Goal: Task Accomplishment & Management: Complete application form

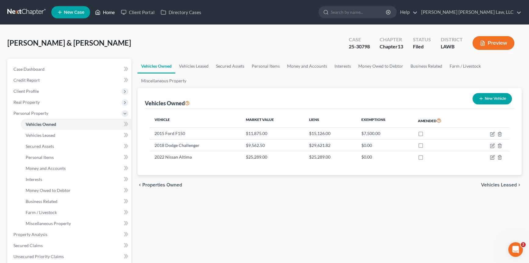
click at [107, 14] on link "Home" at bounding box center [105, 12] width 26 height 11
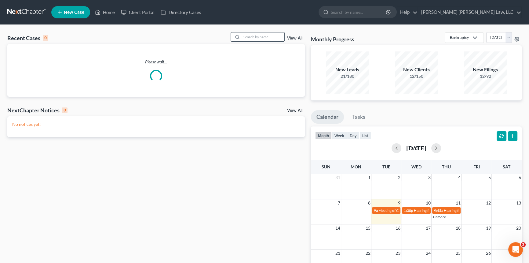
click at [249, 35] on input "search" at bounding box center [263, 36] width 43 height 9
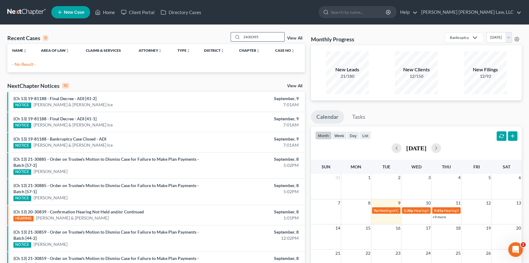
click at [247, 36] on input "2430395" at bounding box center [263, 36] width 43 height 9
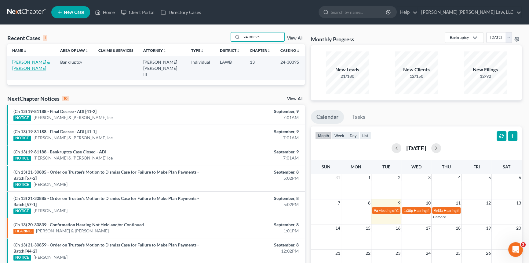
type input "24-30395"
click at [33, 63] on link "[PERSON_NAME] & [PERSON_NAME]" at bounding box center [31, 64] width 38 height 11
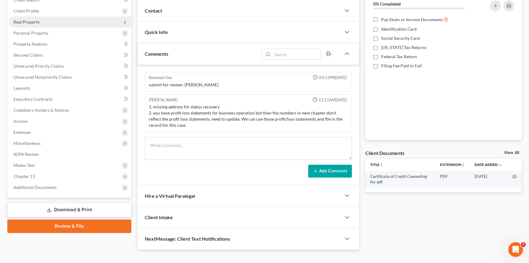
scroll to position [83, 0]
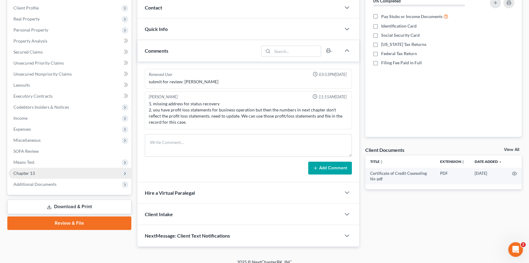
click at [34, 172] on span "Chapter 13" at bounding box center [23, 172] width 21 height 5
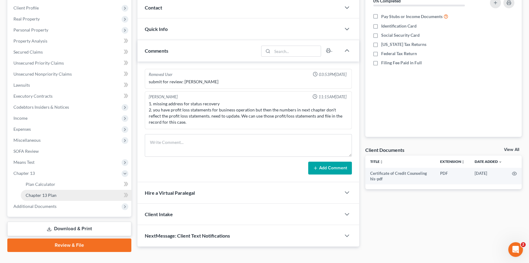
click at [53, 196] on span "Chapter 13 Plan" at bounding box center [41, 194] width 31 height 5
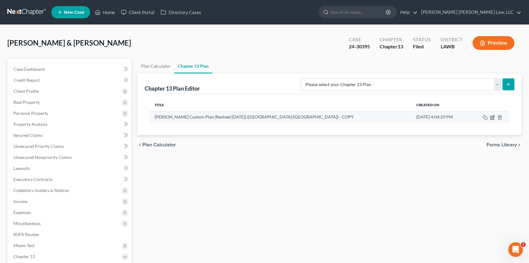
click at [493, 117] on icon "button" at bounding box center [492, 117] width 5 height 5
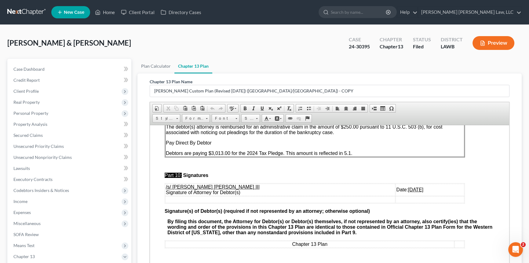
scroll to position [2119, 0]
click at [408, 187] on u "[DATE]" at bounding box center [415, 188] width 15 height 5
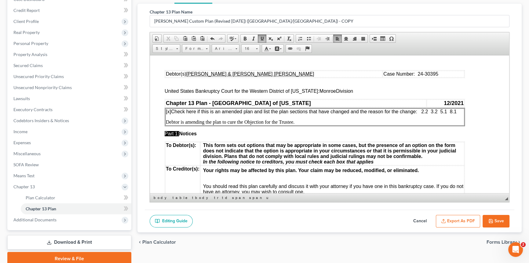
scroll to position [95, 0]
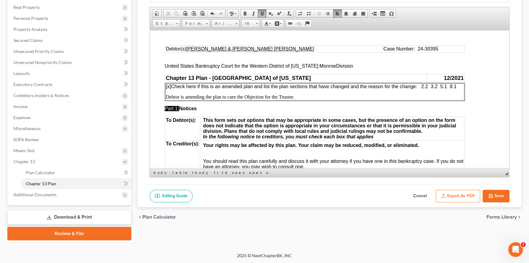
click at [450, 193] on button "Export as PDF" at bounding box center [458, 196] width 44 height 13
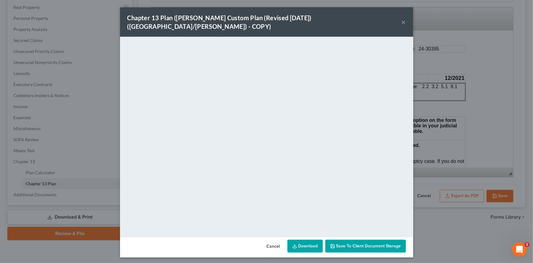
click at [403, 18] on button "×" at bounding box center [404, 21] width 4 height 7
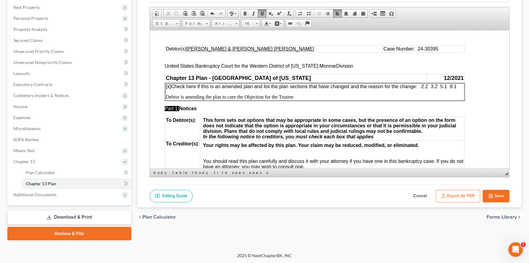
click at [494, 191] on button "Save" at bounding box center [496, 196] width 27 height 13
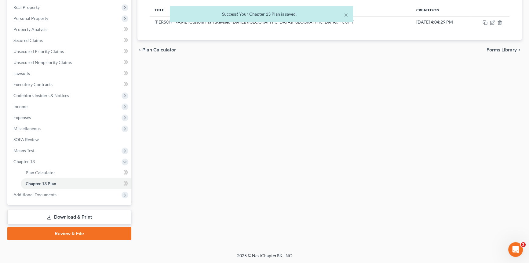
click at [102, 221] on link "Download & Print" at bounding box center [69, 217] width 124 height 14
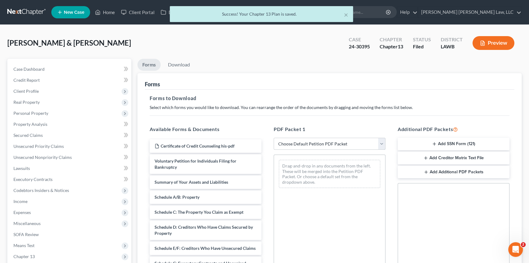
click at [295, 141] on select "Choose Default Petition PDF Packet Complete Bankruptcy Petition (all forms and …" at bounding box center [330, 144] width 112 height 12
select select "2"
click at [274, 138] on select "Choose Default Petition PDF Packet Complete Bankruptcy Petition (all forms and …" at bounding box center [330, 144] width 112 height 12
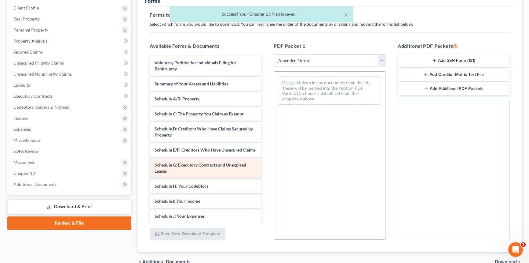
scroll to position [83, 0]
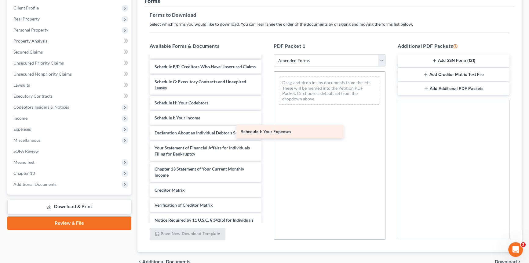
drag, startPoint x: 204, startPoint y: 135, endPoint x: 312, endPoint y: 128, distance: 108.7
click at [267, 128] on div "Schedule J: Your Expenses Voluntary Petition for Individuals Filing for Bankrup…" at bounding box center [206, 110] width 122 height 275
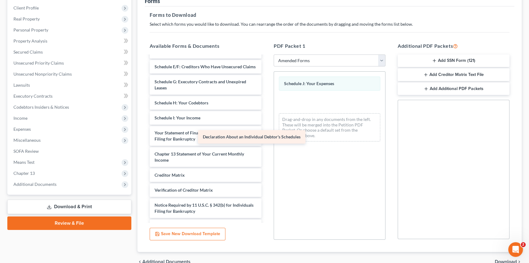
drag, startPoint x: 232, startPoint y: 140, endPoint x: 339, endPoint y: 142, distance: 107.3
click at [267, 142] on div "Declaration About an Individual Debtor's Schedules Voluntary Petition for Indiv…" at bounding box center [206, 103] width 122 height 260
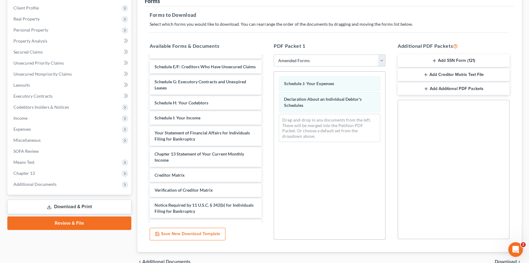
scroll to position [0, 0]
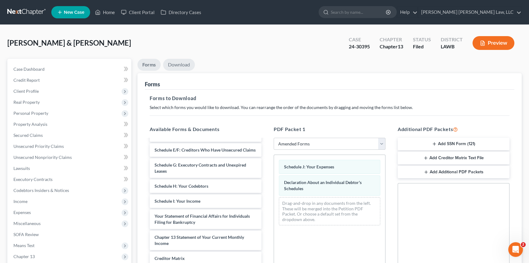
click at [182, 66] on link "Download" at bounding box center [179, 65] width 32 height 12
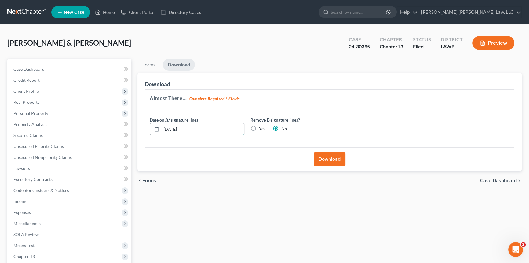
click at [191, 127] on input "[DATE]" at bounding box center [202, 129] width 83 height 12
click at [333, 157] on button "Download" at bounding box center [330, 158] width 32 height 13
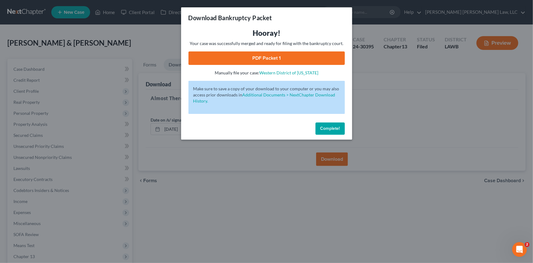
click at [296, 59] on link "PDF Packet 1" at bounding box center [267, 57] width 157 height 13
click at [336, 129] on span "Complete!" at bounding box center [331, 128] width 20 height 5
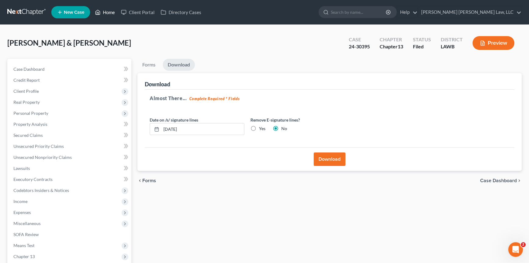
click at [109, 13] on link "Home" at bounding box center [105, 12] width 26 height 11
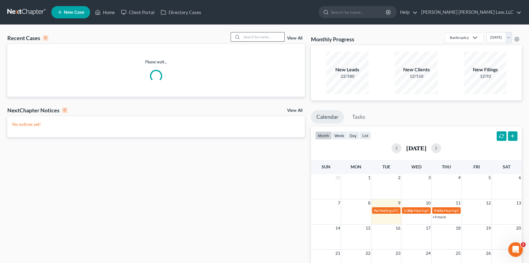
click at [244, 37] on input "search" at bounding box center [263, 36] width 43 height 9
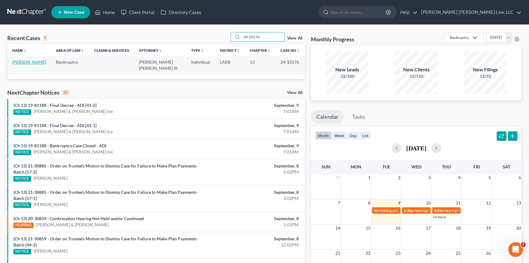
type input "24-10176"
click at [24, 61] on link "[PERSON_NAME]" at bounding box center [29, 61] width 34 height 5
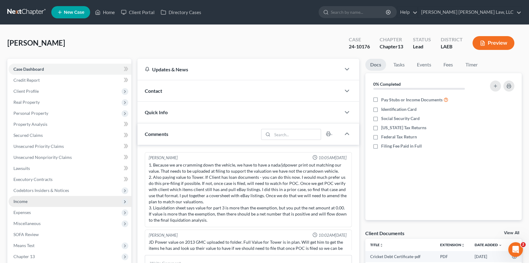
scroll to position [33, 0]
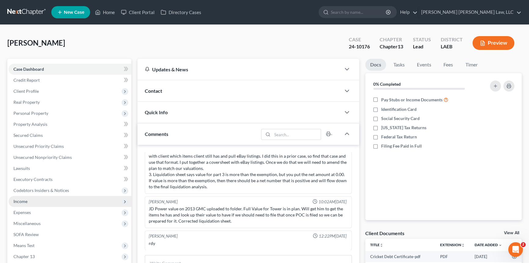
click at [26, 203] on span "Income" at bounding box center [70, 201] width 123 height 11
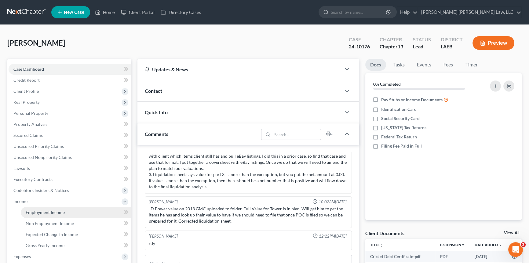
click at [60, 211] on span "Employment Income" at bounding box center [45, 211] width 39 height 5
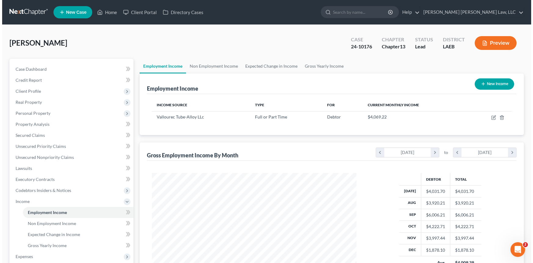
scroll to position [109, 217]
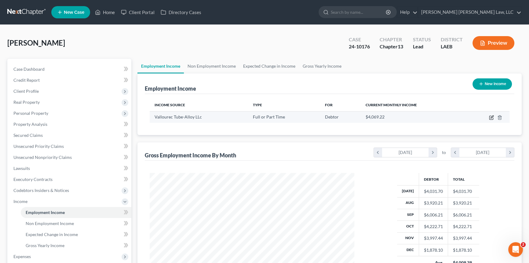
click at [491, 116] on icon "button" at bounding box center [491, 117] width 5 height 5
select select "0"
select select "45"
select select "2"
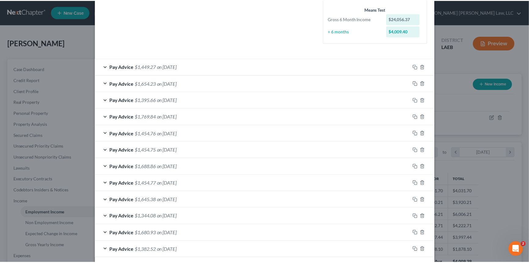
scroll to position [188, 0]
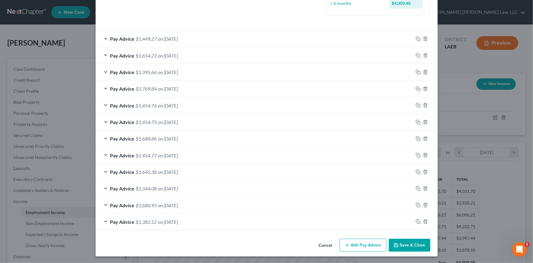
click at [79, 36] on div "Edit Income Source × Employment Type * Select Full or [DEMOGRAPHIC_DATA] Employ…" at bounding box center [266, 131] width 533 height 263
click at [324, 243] on button "Cancel" at bounding box center [325, 245] width 23 height 12
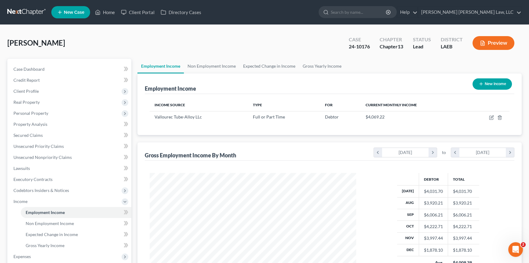
scroll to position [305582, 305474]
click at [47, 221] on span "Non Employment Income" at bounding box center [50, 222] width 48 height 5
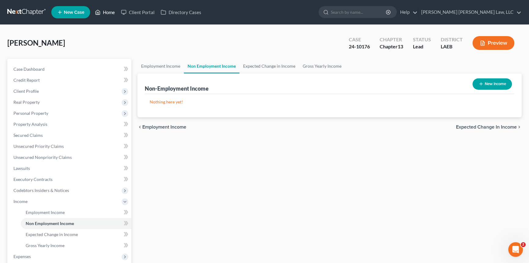
drag, startPoint x: 106, startPoint y: 9, endPoint x: 109, endPoint y: 11, distance: 3.6
click at [106, 9] on link "Home" at bounding box center [105, 12] width 26 height 11
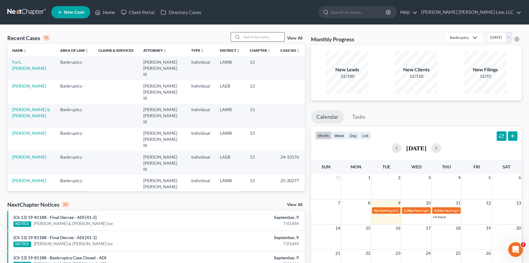
click at [246, 35] on input "search" at bounding box center [263, 36] width 43 height 9
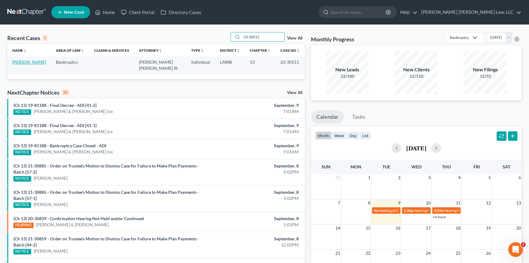
type input "23-30511"
click at [34, 64] on link "[PERSON_NAME]" at bounding box center [29, 61] width 34 height 5
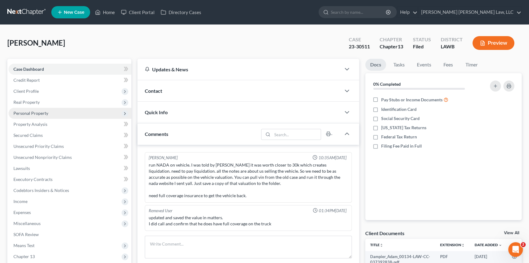
click at [29, 111] on span "Personal Property" at bounding box center [30, 112] width 35 height 5
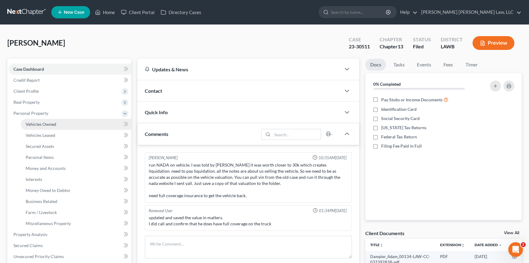
click at [37, 122] on span "Vehicles Owned" at bounding box center [41, 123] width 31 height 5
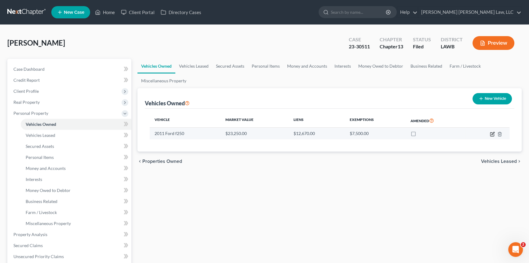
click at [493, 133] on icon "button" at bounding box center [492, 133] width 5 height 5
select select "0"
select select "15"
select select "0"
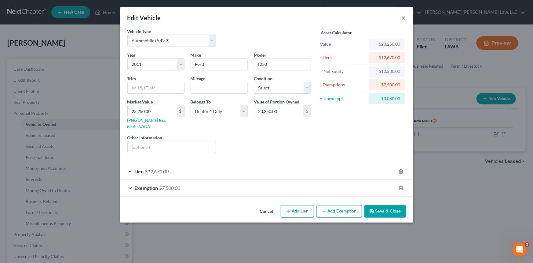
click at [404, 18] on button "×" at bounding box center [404, 17] width 4 height 7
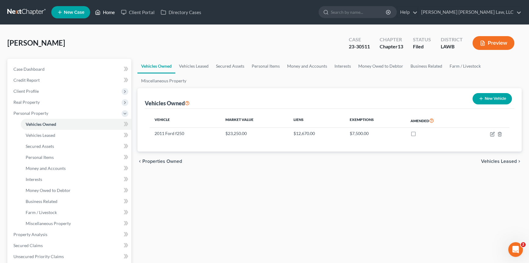
click at [110, 12] on link "Home" at bounding box center [105, 12] width 26 height 11
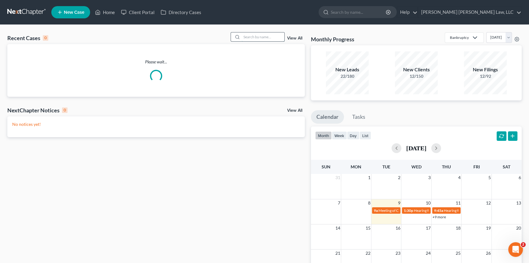
click at [249, 36] on input "search" at bounding box center [263, 36] width 43 height 9
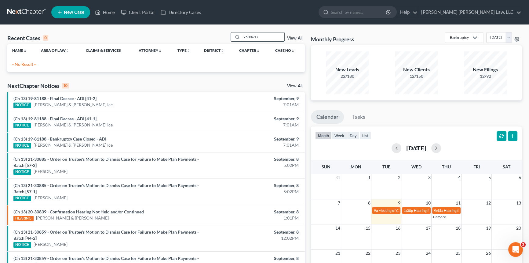
click at [246, 36] on input "2530617" at bounding box center [263, 36] width 43 height 9
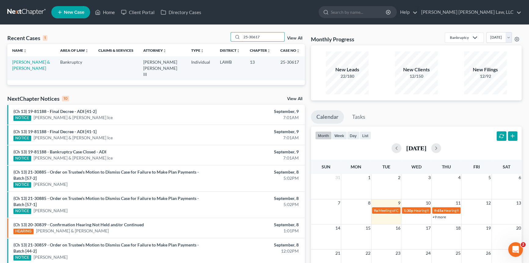
type input "25-30617"
click at [32, 65] on td "[PERSON_NAME] & [PERSON_NAME]" at bounding box center [31, 68] width 48 height 24
click at [33, 61] on link "[PERSON_NAME] & [PERSON_NAME]" at bounding box center [31, 64] width 38 height 11
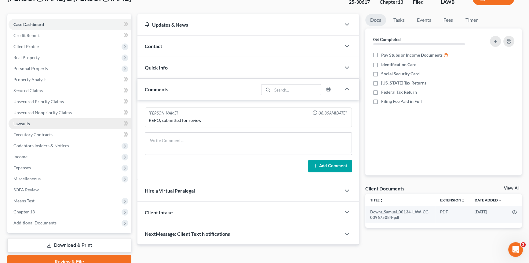
scroll to position [72, 0]
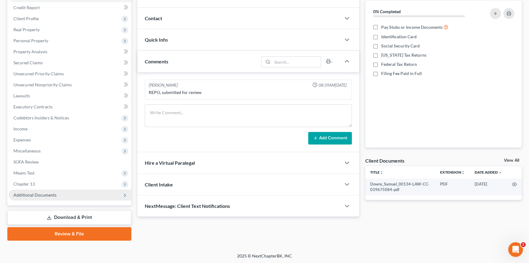
click at [81, 217] on link "Download & Print" at bounding box center [69, 217] width 124 height 14
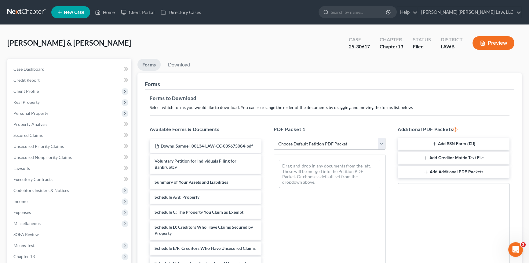
click at [299, 143] on select "Choose Default Petition PDF Packet Complete Bankruptcy Petition (all forms and …" at bounding box center [330, 144] width 112 height 12
select select "2"
click at [274, 138] on select "Choose Default Petition PDF Packet Complete Bankruptcy Petition (all forms and …" at bounding box center [330, 144] width 112 height 12
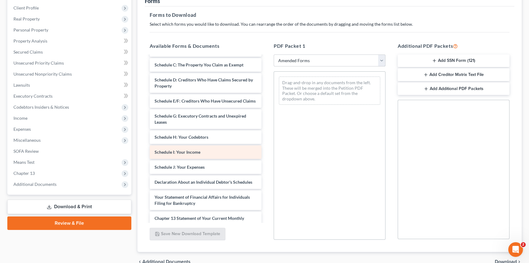
scroll to position [111, 0]
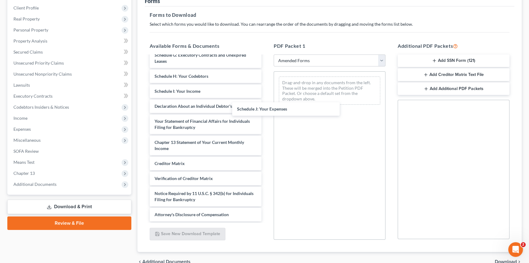
drag, startPoint x: 199, startPoint y: 110, endPoint x: 315, endPoint y: 109, distance: 116.8
click at [267, 109] on div "Schedule J: Your Expenses Voluntary Petition for Individuals Filing for Bankrup…" at bounding box center [206, 83] width 122 height 275
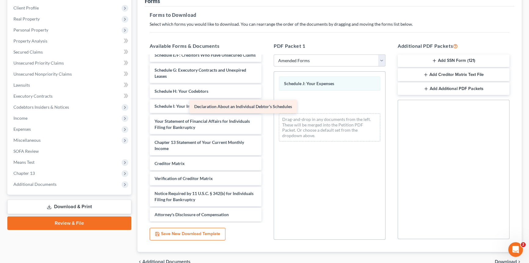
drag, startPoint x: 241, startPoint y: 117, endPoint x: 314, endPoint y: 114, distance: 72.8
click at [267, 114] on div "Declaration About an Individual Debtor's Schedules Voluntary Petition for Indiv…" at bounding box center [206, 91] width 122 height 260
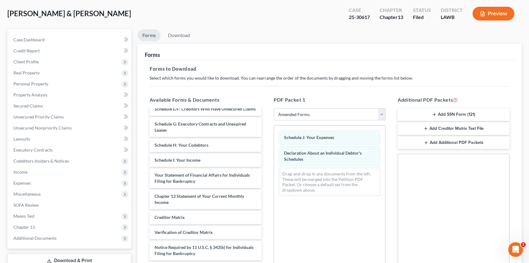
scroll to position [0, 0]
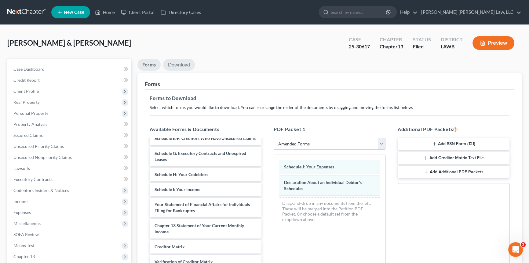
drag, startPoint x: 177, startPoint y: 64, endPoint x: 182, endPoint y: 65, distance: 5.0
click at [177, 64] on link "Download" at bounding box center [179, 65] width 32 height 12
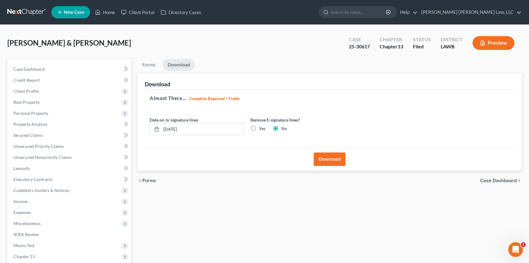
click at [322, 157] on button "Download" at bounding box center [330, 158] width 32 height 13
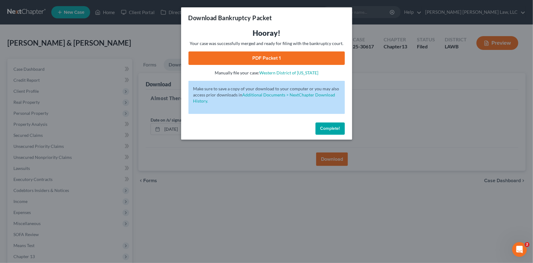
click at [264, 57] on link "PDF Packet 1" at bounding box center [267, 57] width 157 height 13
click at [321, 127] on span "Complete!" at bounding box center [331, 128] width 20 height 5
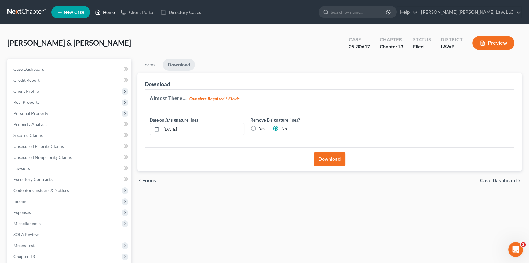
drag, startPoint x: 106, startPoint y: 14, endPoint x: 111, endPoint y: 14, distance: 4.9
click at [106, 14] on link "Home" at bounding box center [105, 12] width 26 height 11
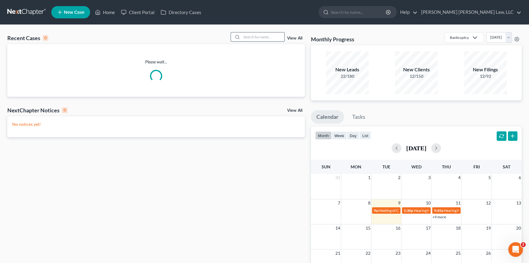
click at [255, 38] on input "search" at bounding box center [263, 36] width 43 height 9
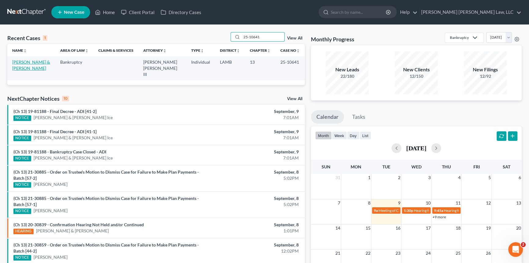
type input "25-10641"
click at [26, 61] on link "[PERSON_NAME] & [PERSON_NAME]" at bounding box center [31, 64] width 38 height 11
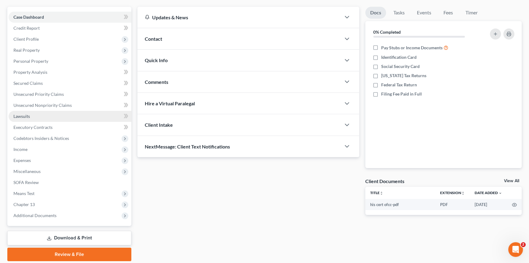
scroll to position [55, 0]
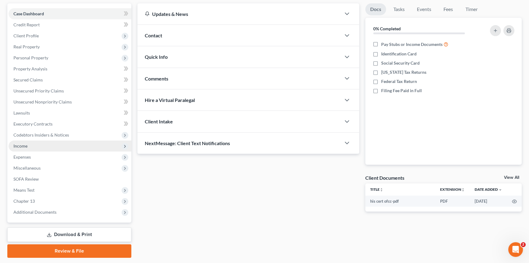
click at [27, 146] on span "Income" at bounding box center [20, 145] width 14 height 5
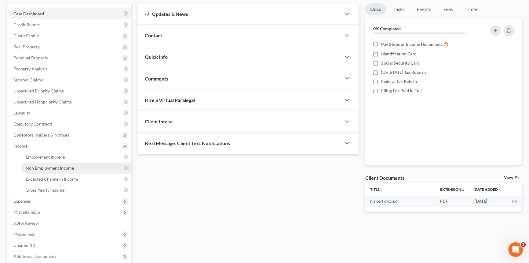
drag, startPoint x: 40, startPoint y: 167, endPoint x: 38, endPoint y: 171, distance: 4.7
click at [40, 167] on span "Non Employment Income" at bounding box center [50, 167] width 48 height 5
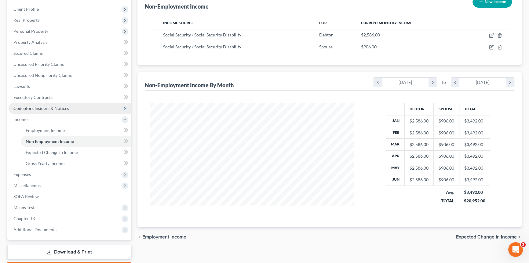
scroll to position [83, 0]
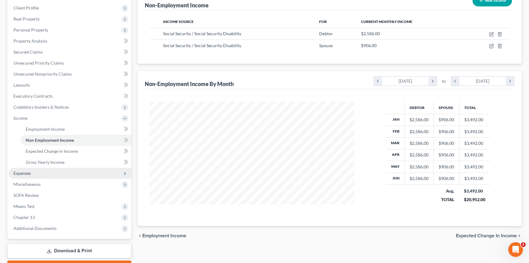
click at [35, 171] on span "Expenses" at bounding box center [70, 173] width 123 height 11
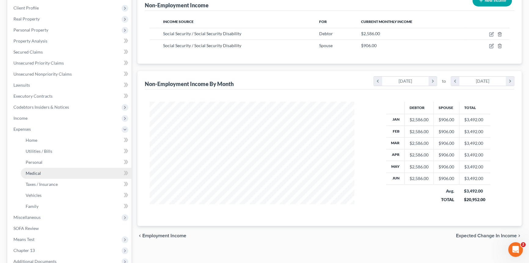
click at [41, 170] on link "Medical" at bounding box center [76, 173] width 111 height 11
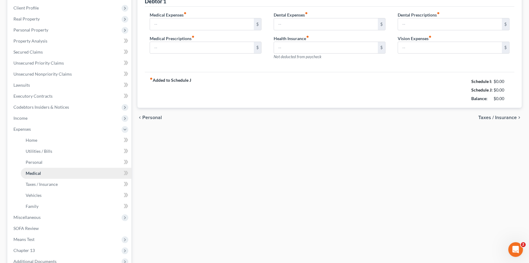
scroll to position [55, 0]
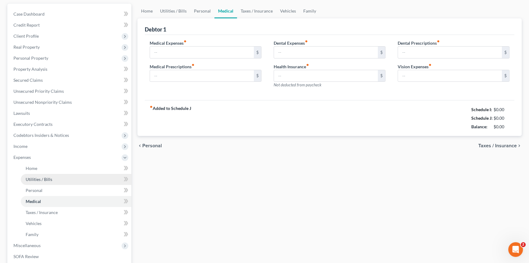
type input "35.00"
type input "8.00"
type input "0.00"
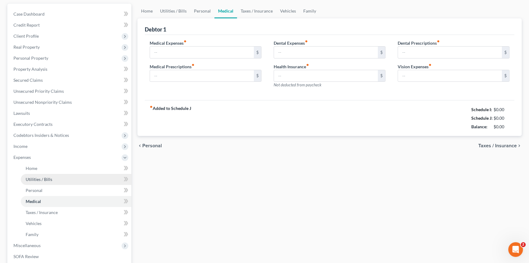
type input "0.00"
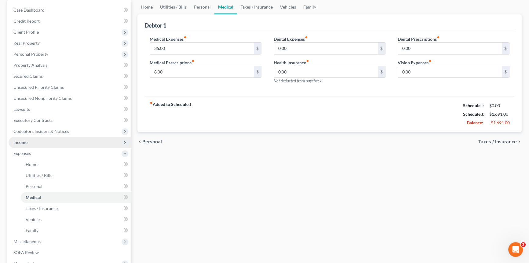
scroll to position [111, 0]
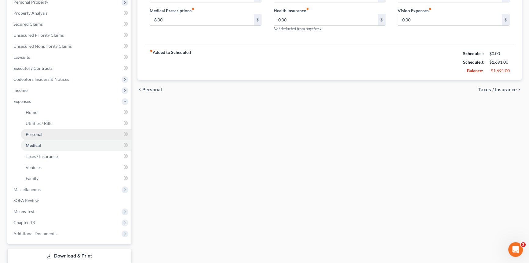
click at [38, 132] on span "Personal" at bounding box center [34, 133] width 17 height 5
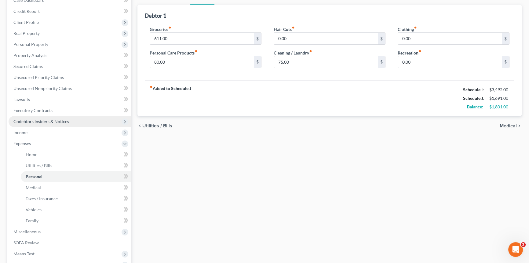
scroll to position [111, 0]
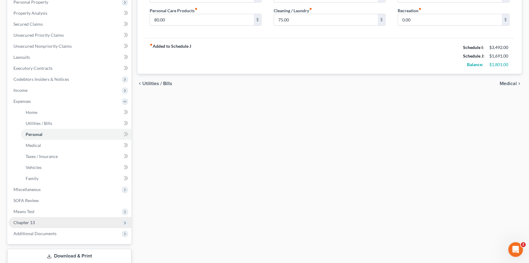
click at [51, 221] on span "Chapter 13" at bounding box center [70, 222] width 123 height 11
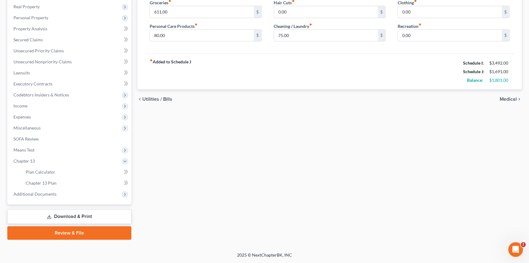
scroll to position [95, 0]
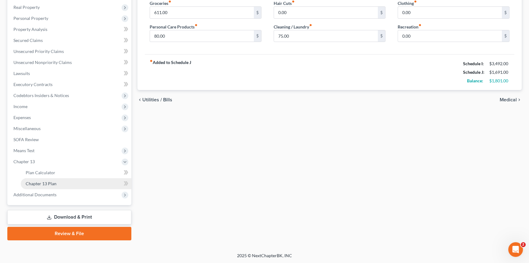
click at [60, 180] on link "Chapter 13 Plan" at bounding box center [76, 183] width 111 height 11
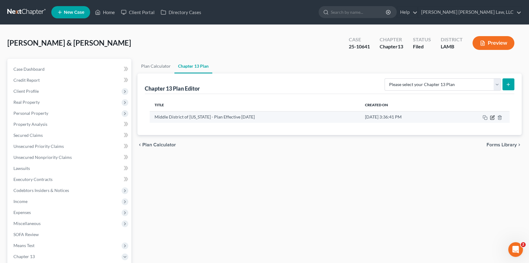
click at [492, 117] on icon "button" at bounding box center [492, 117] width 5 height 5
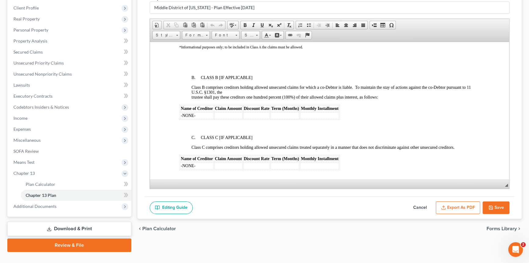
scroll to position [1306, 0]
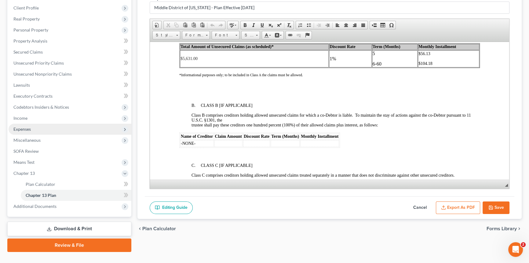
click at [26, 124] on span "Expenses" at bounding box center [70, 128] width 123 height 11
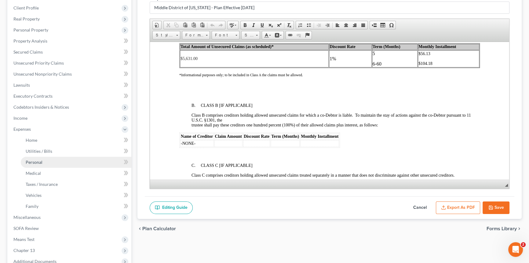
click at [42, 160] on span "Personal" at bounding box center [34, 161] width 17 height 5
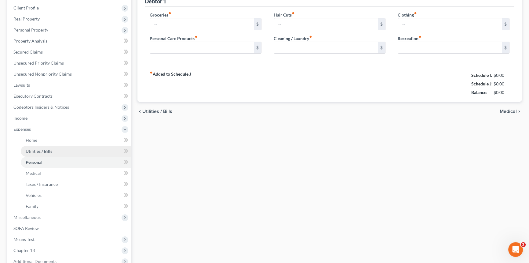
scroll to position [55, 0]
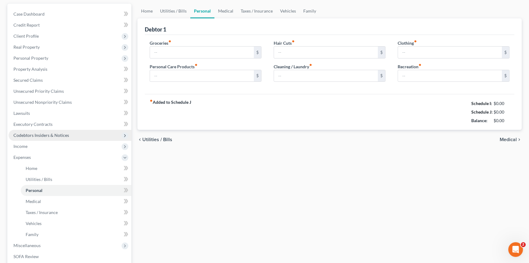
type input "611.00"
type input "80.00"
type input "0.00"
type input "75.00"
type input "0.00"
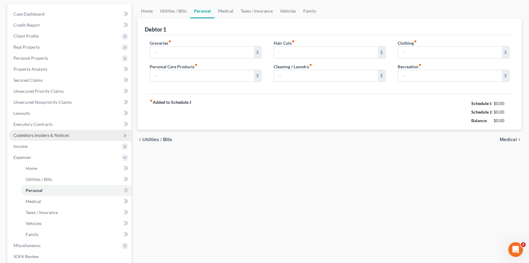
type input "0.00"
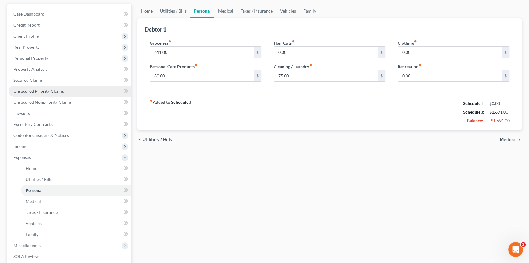
scroll to position [0, 0]
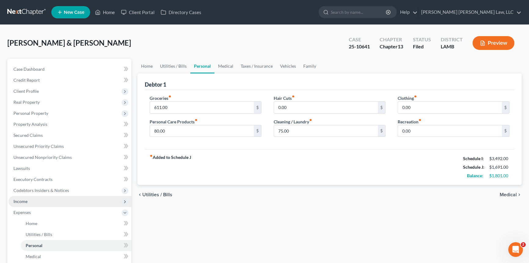
click at [32, 202] on span "Income" at bounding box center [70, 201] width 123 height 11
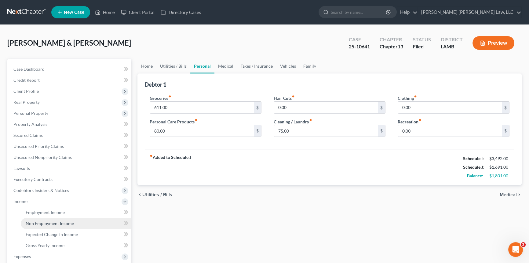
click at [73, 218] on link "Non Employment Income" at bounding box center [76, 223] width 111 height 11
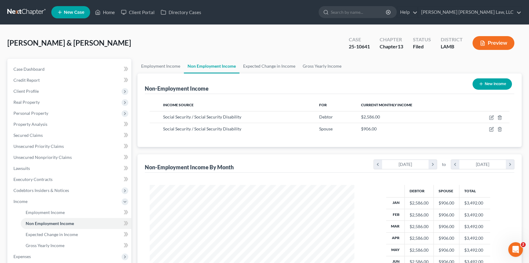
scroll to position [109, 217]
click at [31, 100] on span "Real Property" at bounding box center [26, 101] width 26 height 5
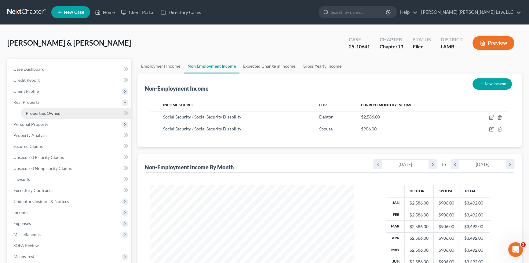
click at [39, 111] on span "Properties Owned" at bounding box center [43, 112] width 35 height 5
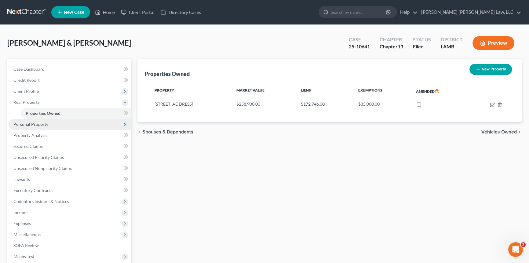
click at [22, 126] on span "Personal Property" at bounding box center [70, 124] width 123 height 11
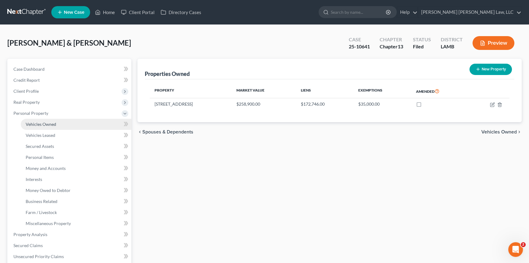
click at [41, 126] on span "Vehicles Owned" at bounding box center [41, 123] width 31 height 5
